Goal: Transaction & Acquisition: Purchase product/service

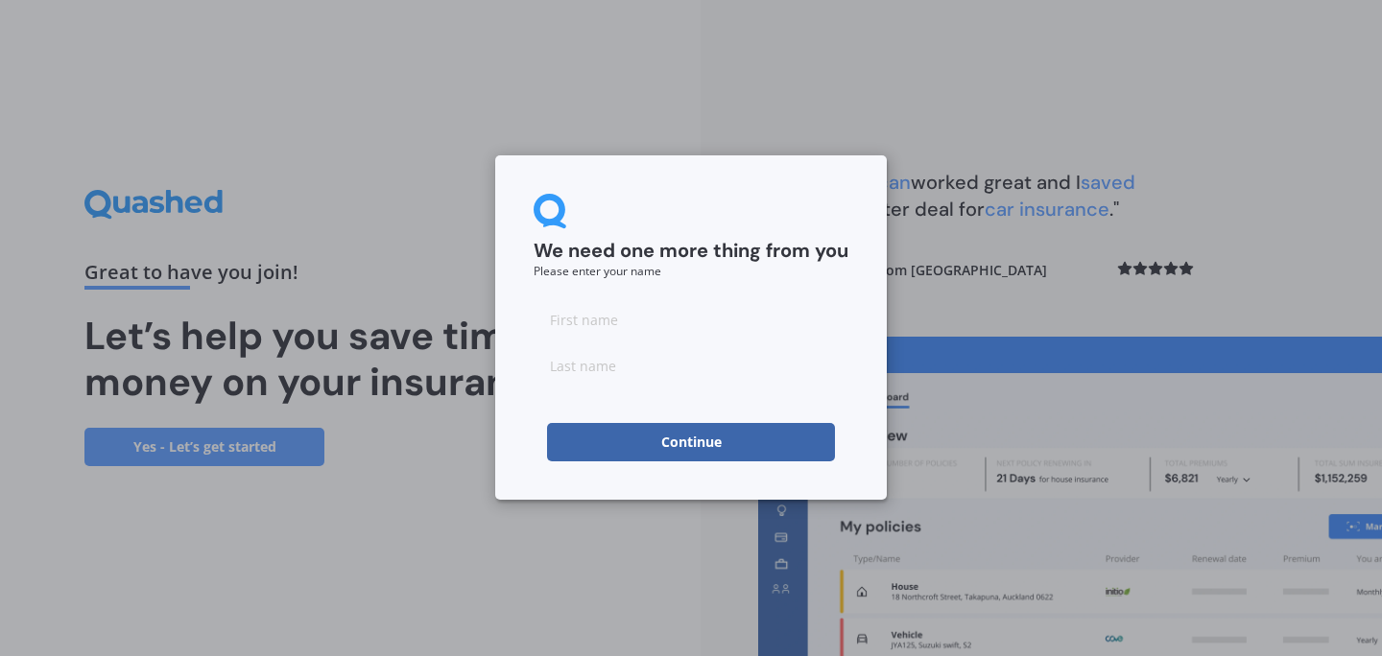
click at [629, 329] on input at bounding box center [690, 319] width 315 height 38
type input "noah"
click at [588, 370] on input at bounding box center [690, 365] width 315 height 38
type input "Jakich"
click at [715, 439] on button "Continue" at bounding box center [691, 442] width 288 height 38
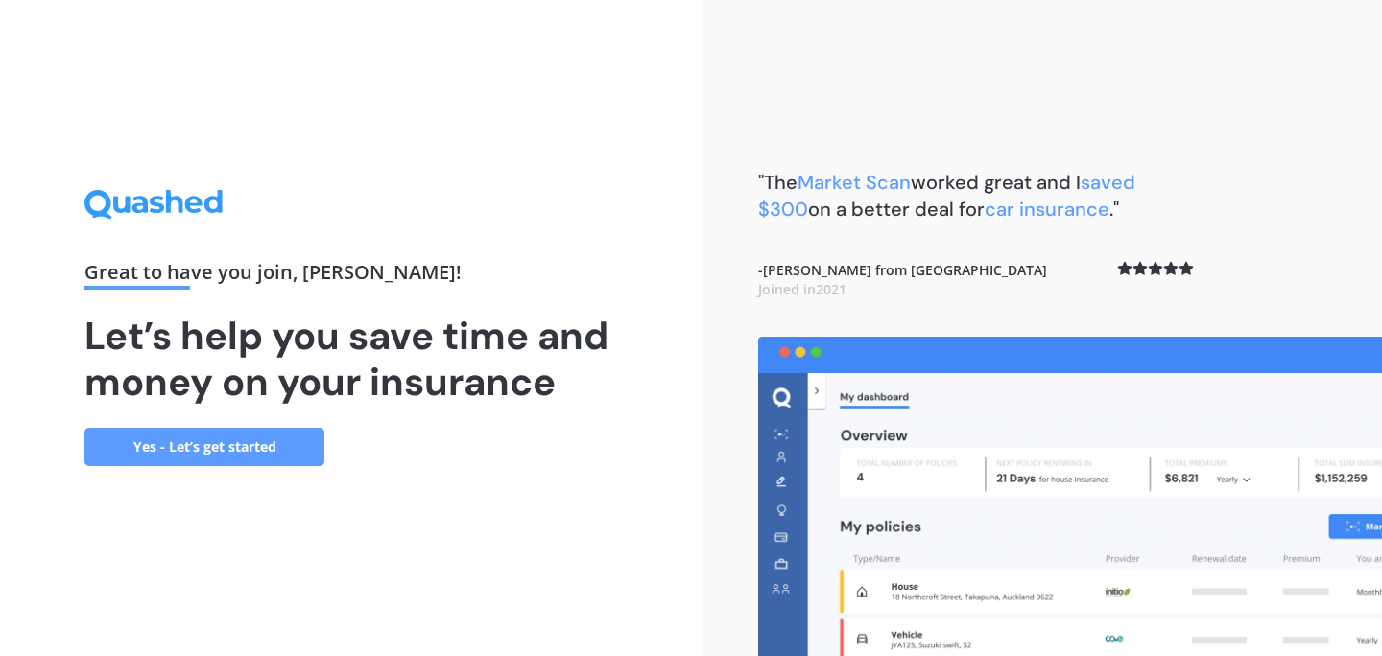
click at [279, 447] on link "Yes - Let’s get started" at bounding box center [204, 447] width 240 height 38
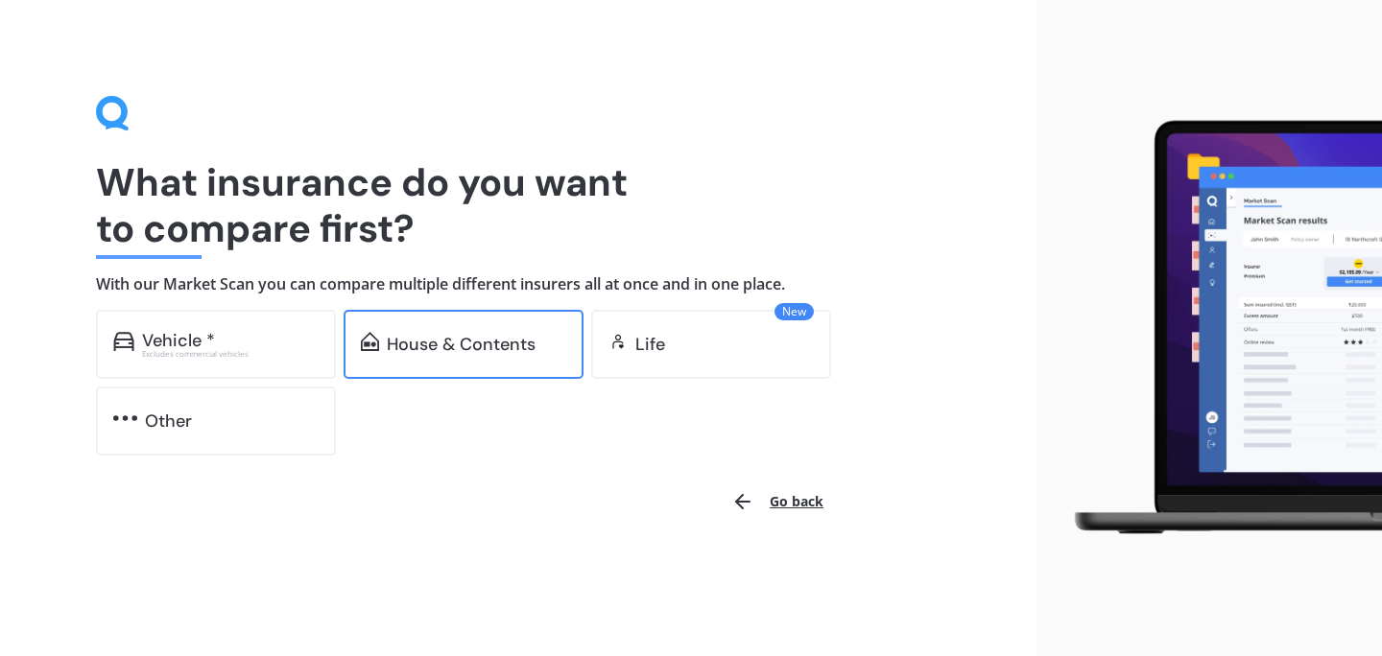
click at [434, 350] on div "House & Contents" at bounding box center [461, 344] width 149 height 19
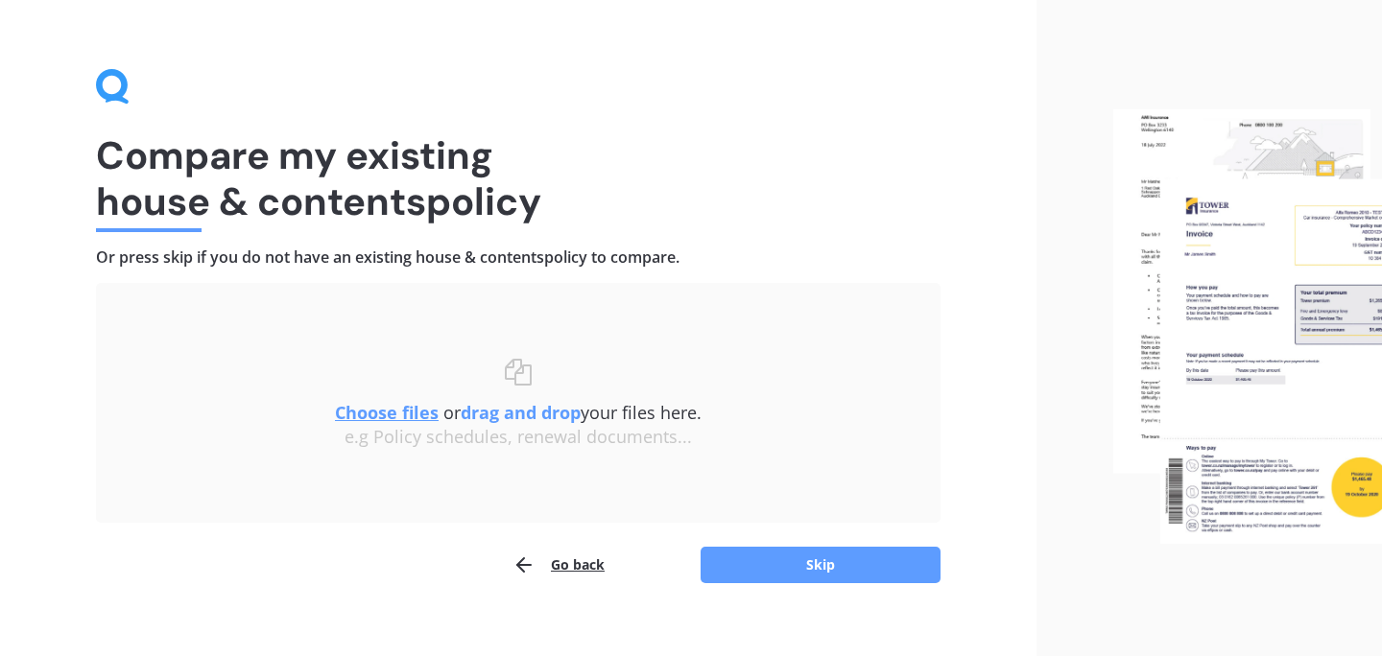
scroll to position [51, 0]
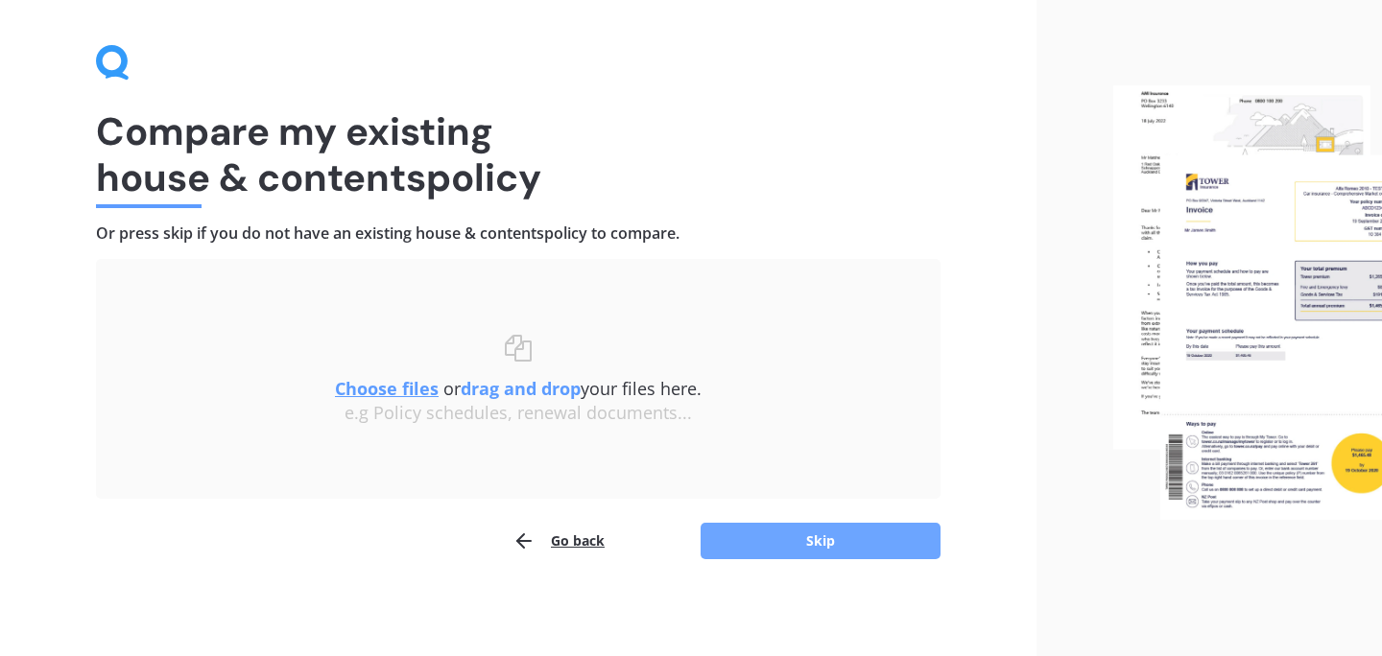
click at [766, 548] on button "Skip" at bounding box center [820, 541] width 240 height 36
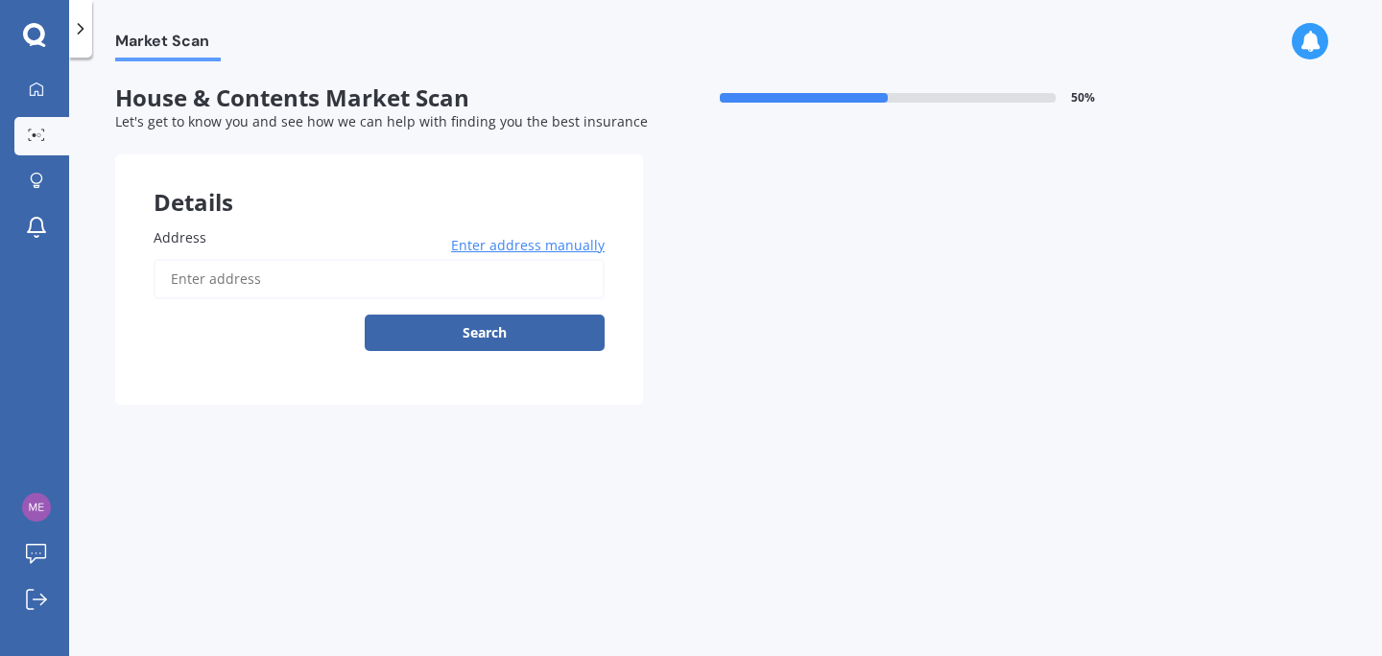
click at [306, 278] on input "Address" at bounding box center [379, 279] width 451 height 40
type input "[STREET_ADDRESS][PERSON_NAME]"
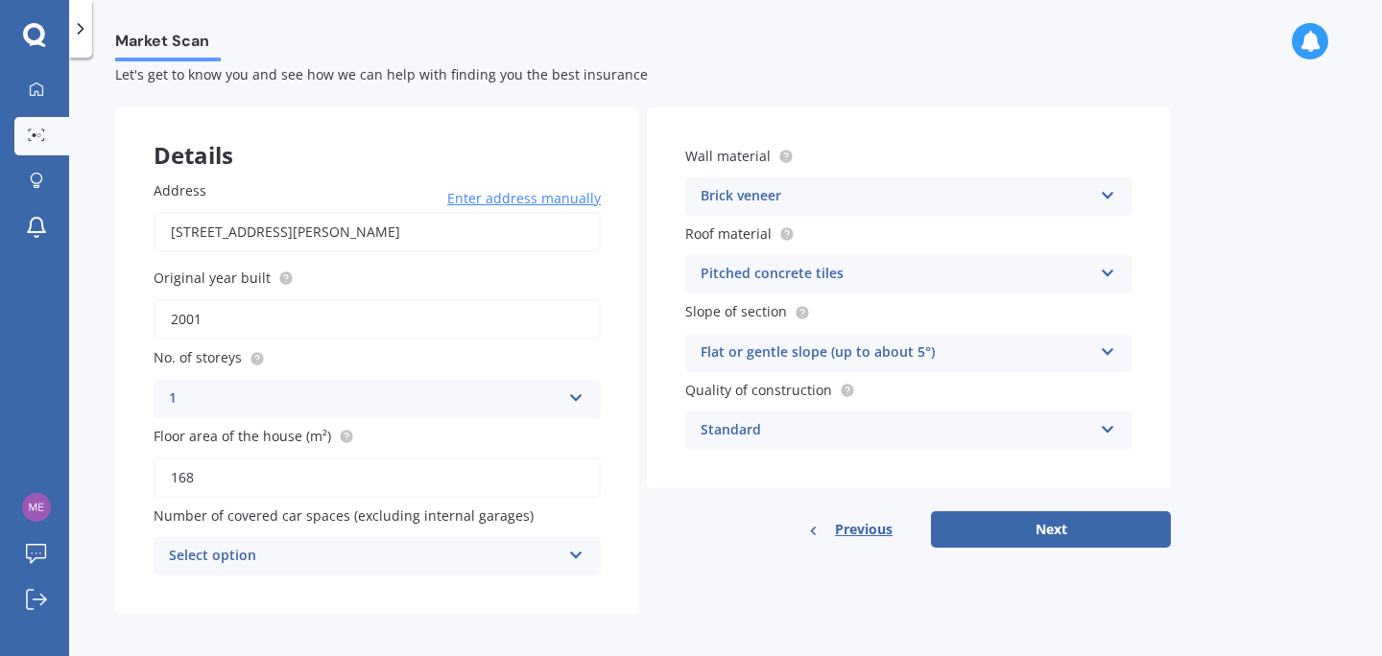
scroll to position [55, 0]
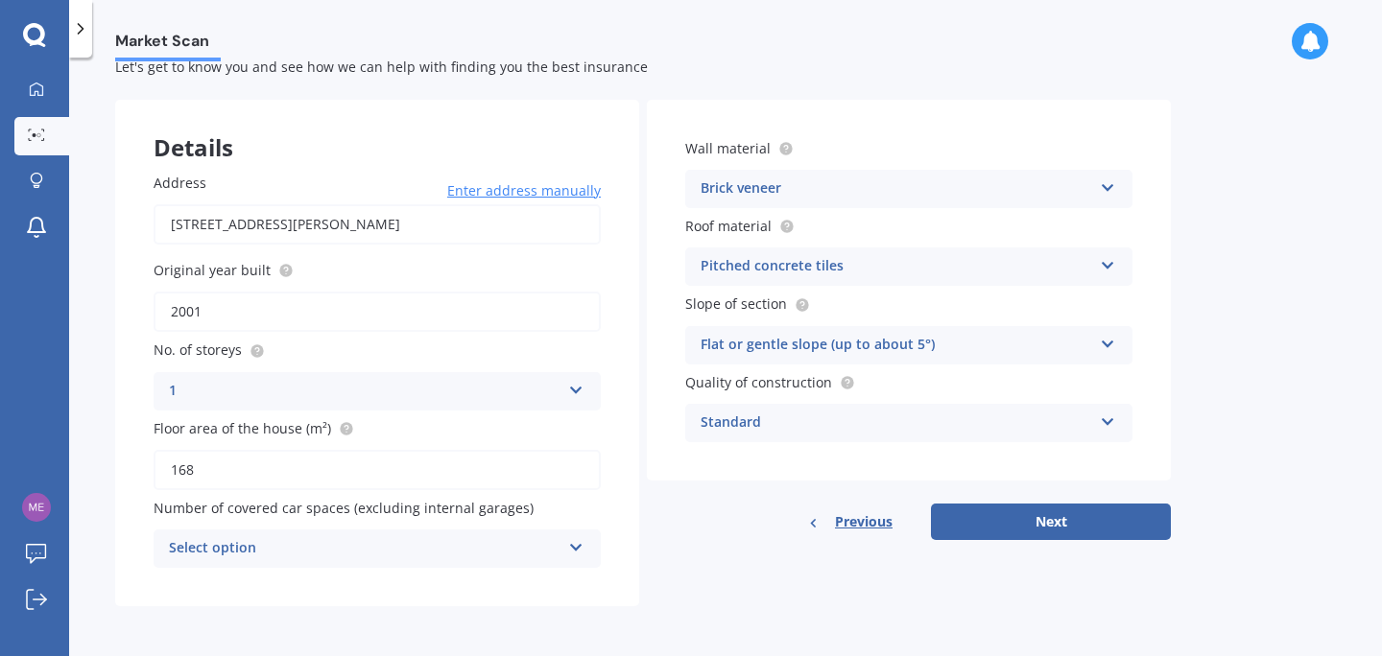
click at [581, 543] on icon at bounding box center [576, 543] width 16 height 13
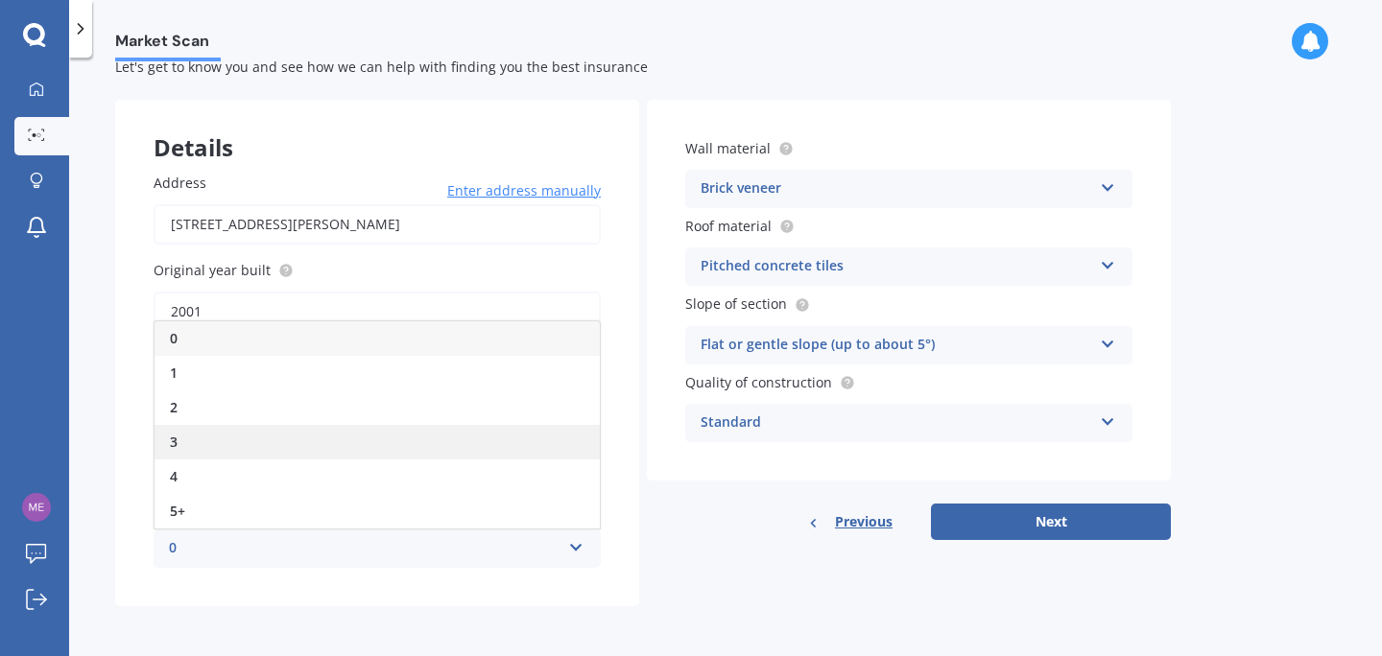
click at [517, 457] on div "3" at bounding box center [376, 442] width 445 height 35
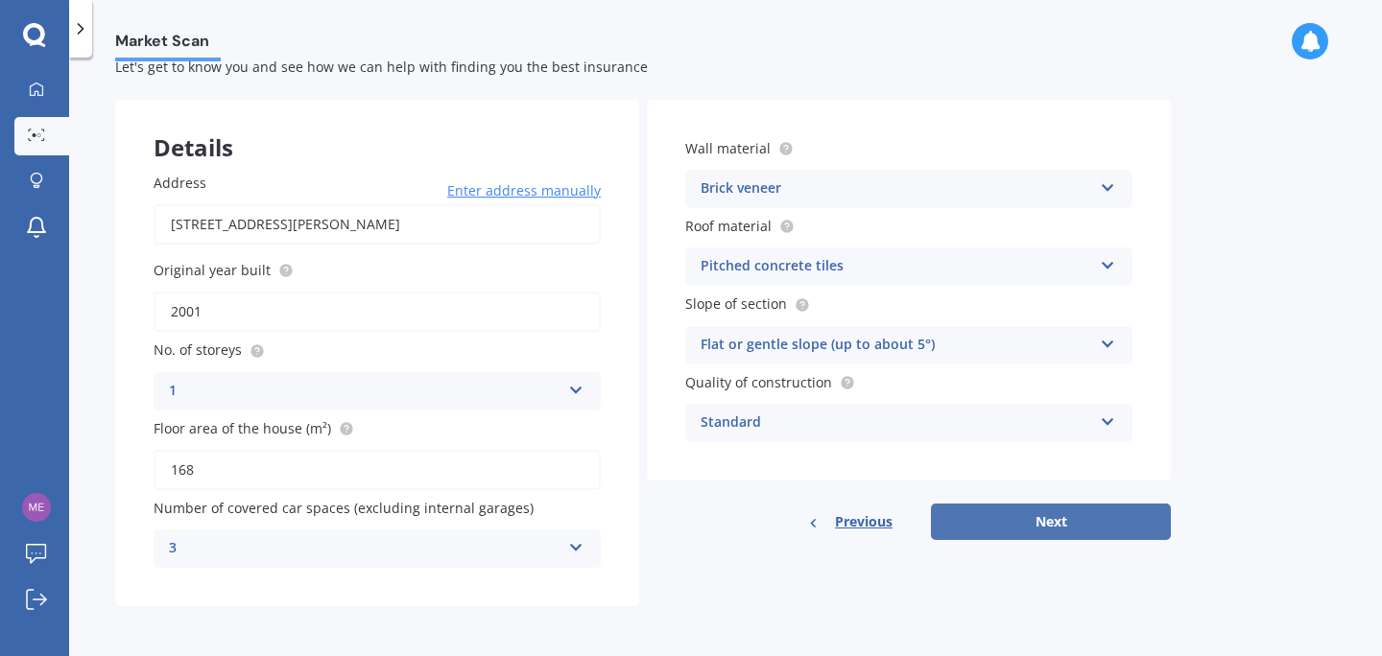
click at [1028, 529] on button "Next" at bounding box center [1051, 522] width 240 height 36
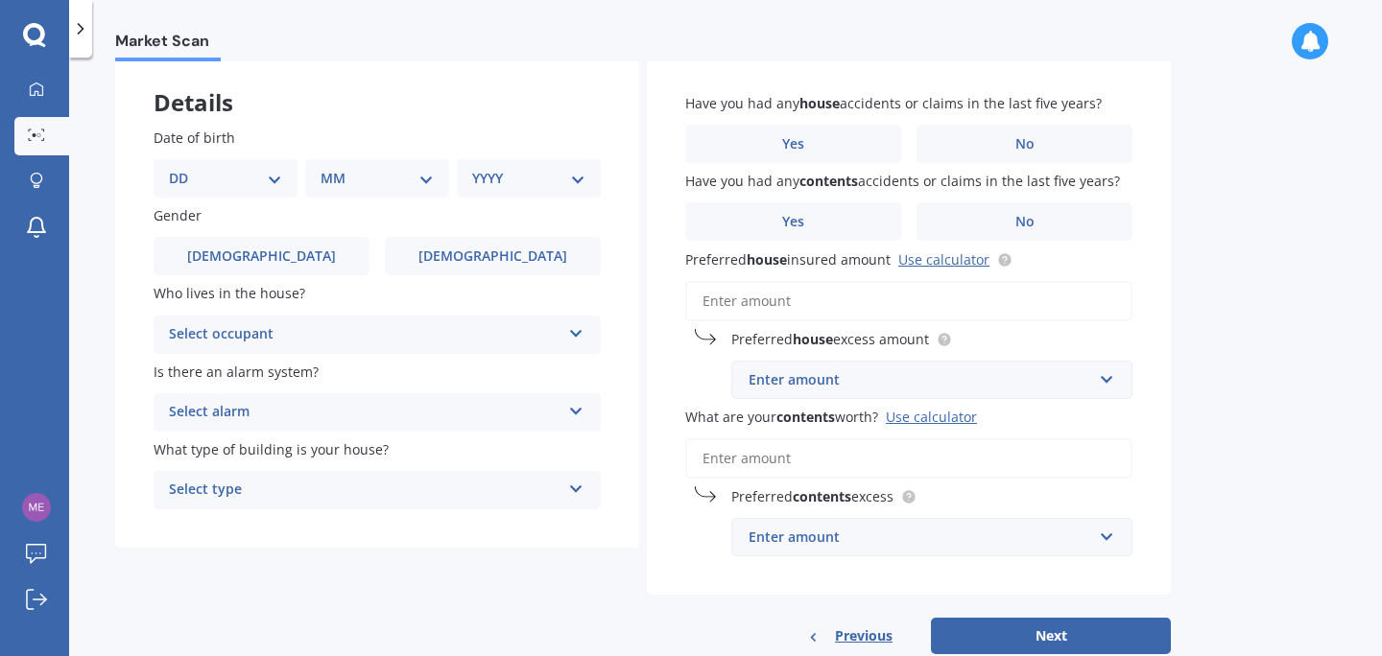
scroll to position [148, 0]
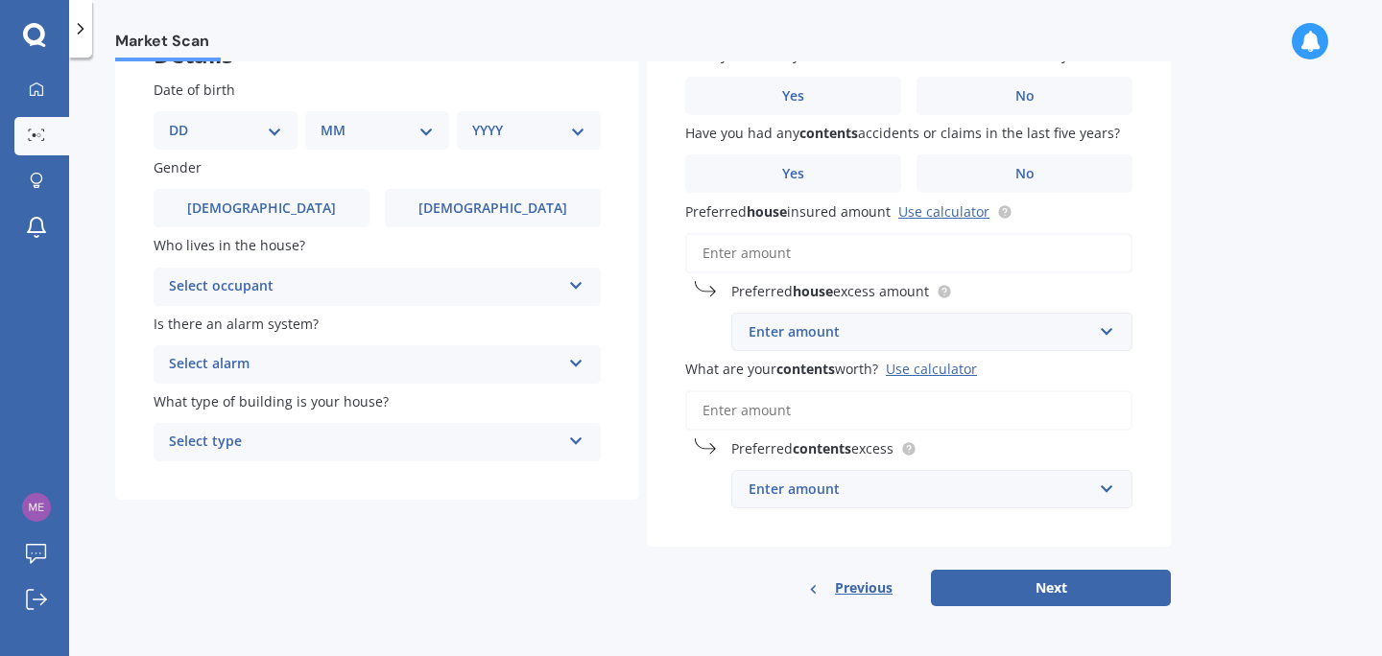
click at [272, 130] on select "DD 01 02 03 04 05 06 07 08 09 10 11 12 13 14 15 16 17 18 19 20 21 22 23 24 25 2…" at bounding box center [225, 130] width 113 height 21
select select "19"
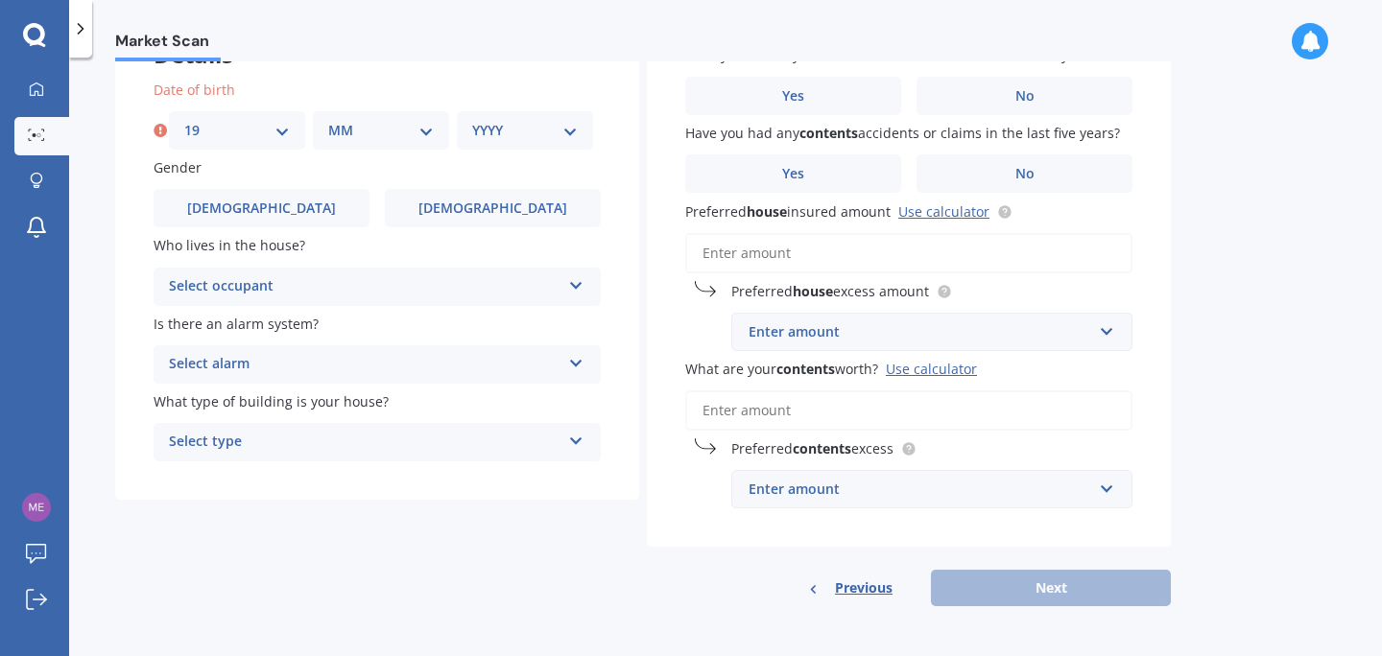
click at [423, 126] on select "MM 01 02 03 04 05 06 07 08 09 10 11 12" at bounding box center [381, 130] width 106 height 21
select select "12"
click at [559, 131] on select "YYYY 2009 2008 2007 2006 2005 2004 2003 2002 2001 2000 1999 1998 1997 1996 1995…" at bounding box center [525, 130] width 106 height 21
select select "2005"
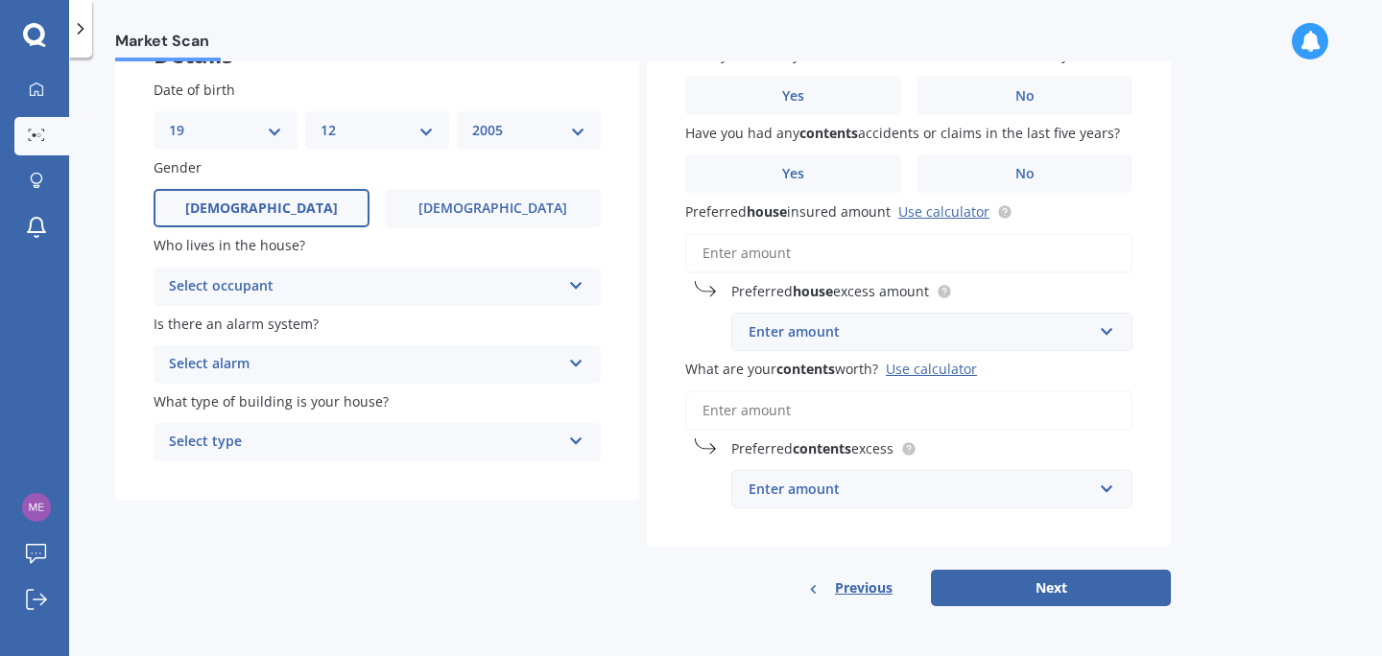
click at [323, 214] on label "[DEMOGRAPHIC_DATA]" at bounding box center [262, 208] width 216 height 38
click at [0, 0] on input "[DEMOGRAPHIC_DATA]" at bounding box center [0, 0] width 0 height 0
click at [575, 279] on icon at bounding box center [576, 281] width 16 height 13
click at [616, 261] on div "Date of birth DD 01 02 03 04 05 06 07 08 09 10 11 12 13 14 15 16 17 18 19 20 21…" at bounding box center [377, 270] width 524 height 459
